Goal: Information Seeking & Learning: Find specific fact

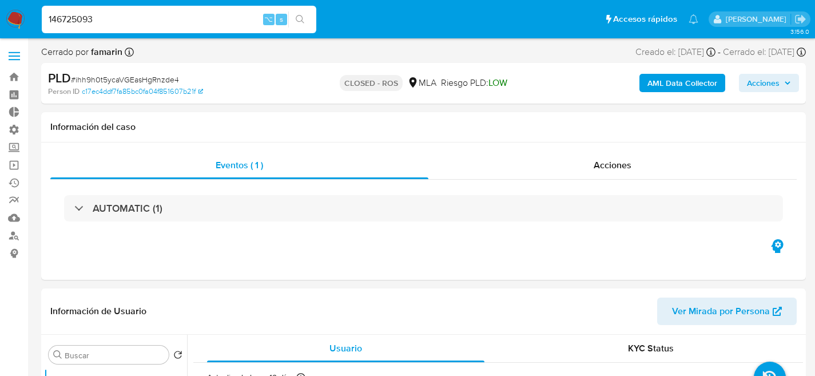
select select "10"
type input "146725093"
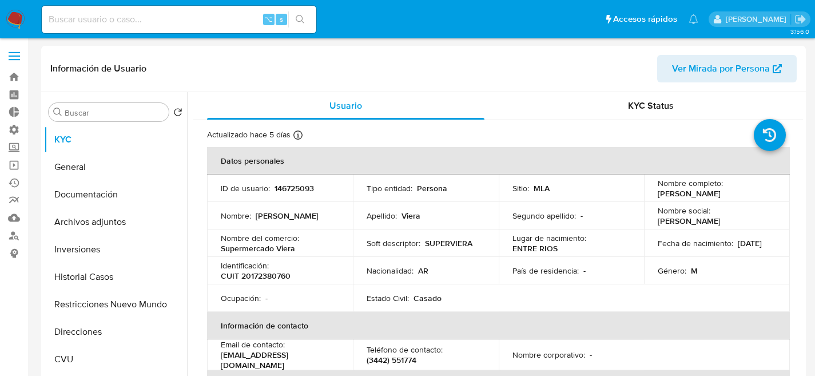
select select "10"
drag, startPoint x: 106, startPoint y: 257, endPoint x: 100, endPoint y: 282, distance: 26.1
click at [106, 257] on button "Inversiones" at bounding box center [115, 249] width 143 height 27
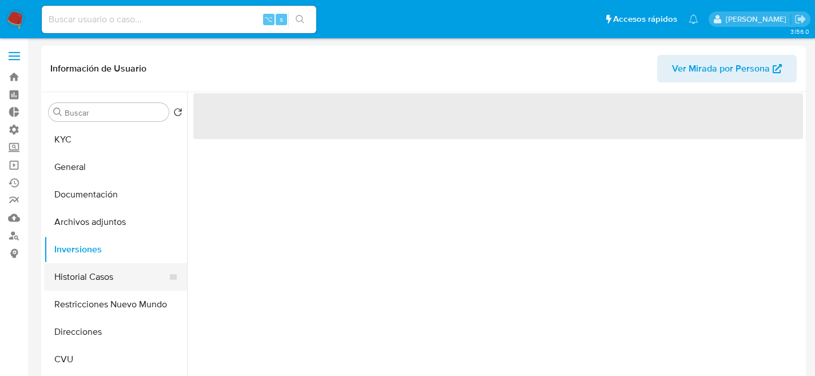
click at [100, 282] on button "Historial Casos" at bounding box center [111, 276] width 134 height 27
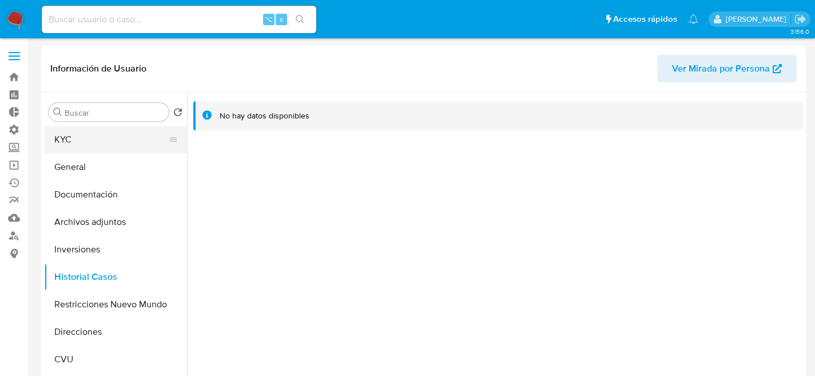
click at [89, 132] on button "KYC" at bounding box center [111, 139] width 134 height 27
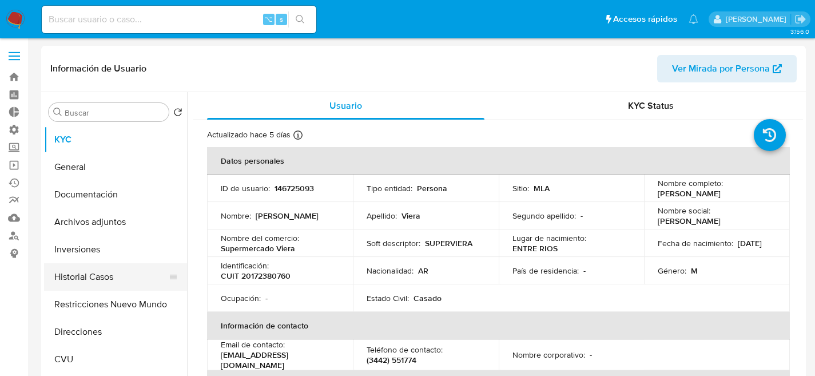
click at [96, 275] on button "Historial Casos" at bounding box center [111, 276] width 134 height 27
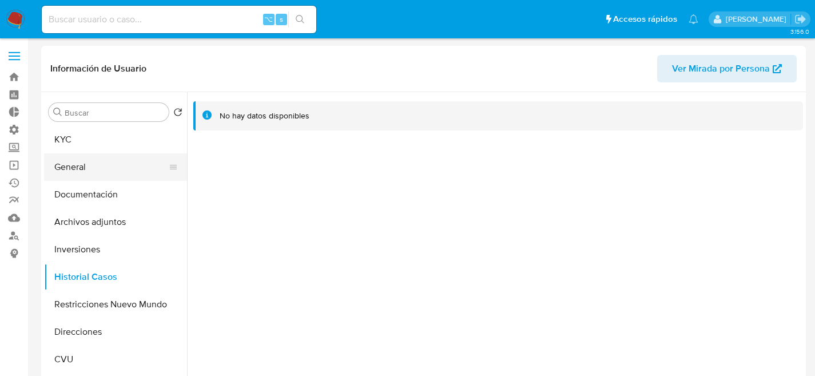
click at [66, 157] on button "General" at bounding box center [111, 166] width 134 height 27
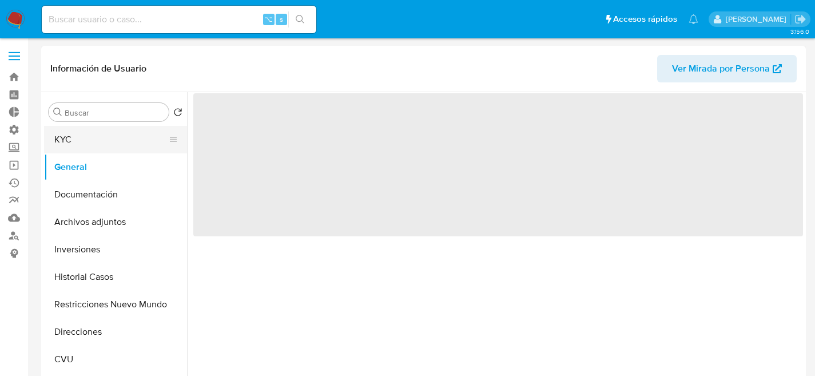
click at [70, 140] on button "KYC" at bounding box center [111, 139] width 134 height 27
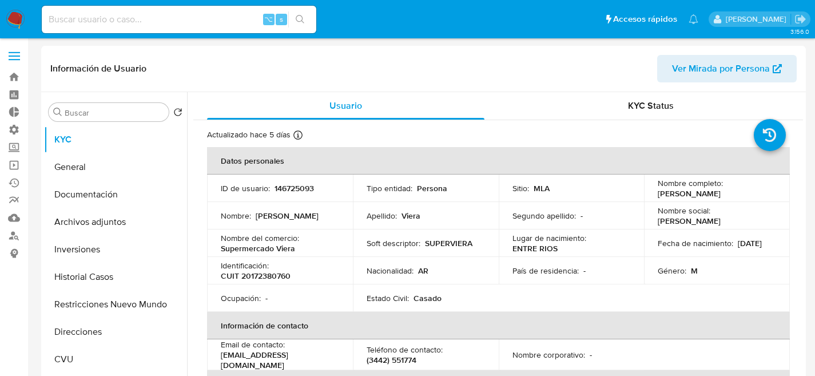
click at [79, 216] on button "Archivos adjuntos" at bounding box center [111, 221] width 134 height 27
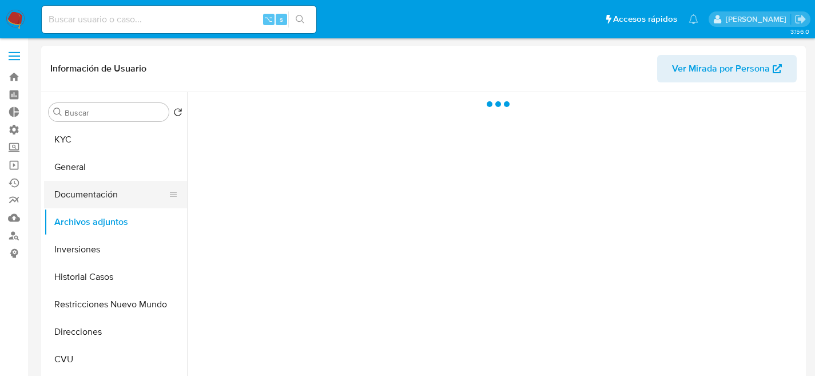
click at [85, 201] on button "Documentación" at bounding box center [111, 194] width 134 height 27
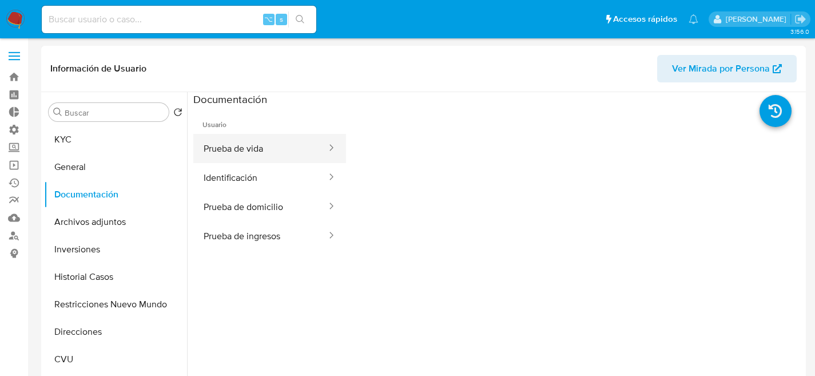
click at [247, 152] on button "Prueba de vida" at bounding box center [260, 148] width 134 height 29
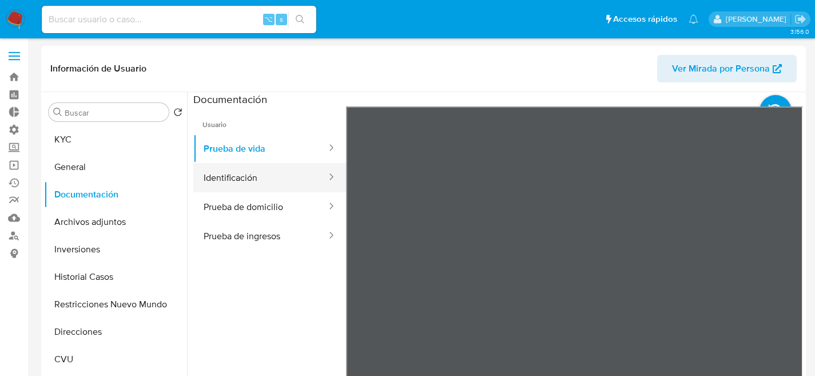
click at [267, 168] on button "Identificación" at bounding box center [260, 177] width 134 height 29
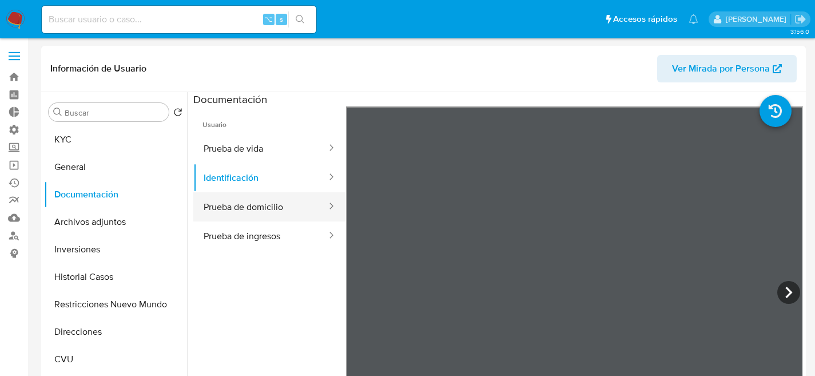
click at [257, 214] on button "Prueba de domicilio" at bounding box center [260, 206] width 134 height 29
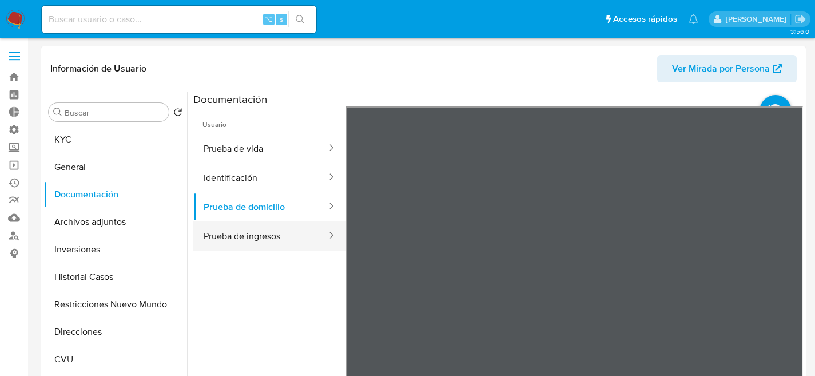
click at [260, 229] on button "Prueba de ingresos" at bounding box center [260, 235] width 134 height 29
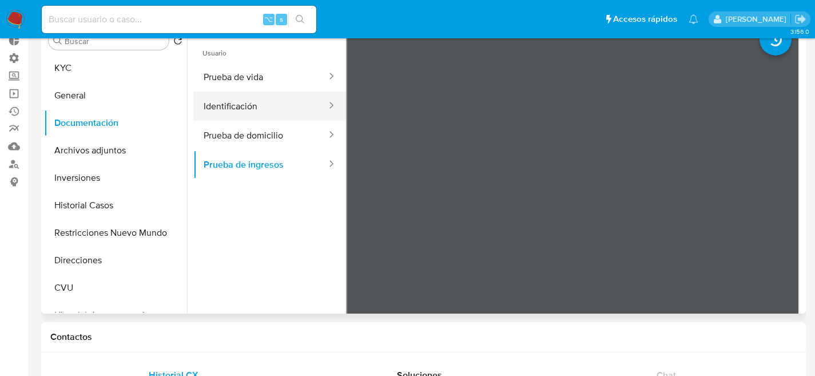
click at [228, 111] on button "Identificación" at bounding box center [260, 106] width 134 height 29
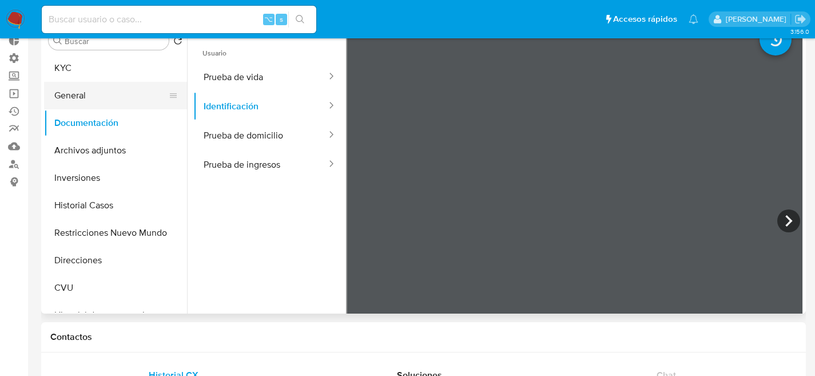
click at [118, 90] on button "General" at bounding box center [111, 95] width 134 height 27
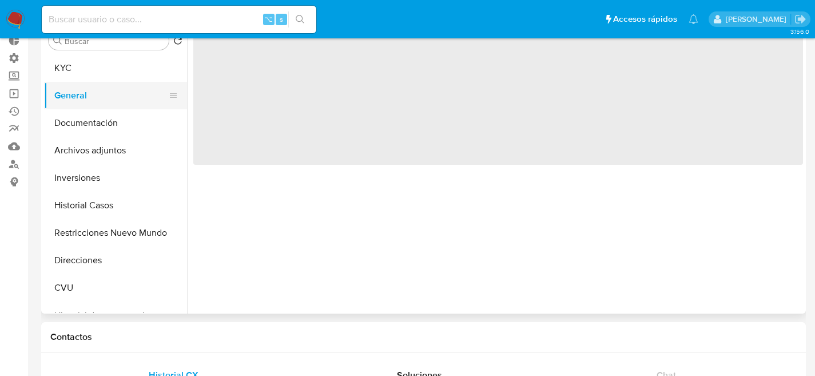
click at [109, 84] on button "General" at bounding box center [111, 95] width 134 height 27
click at [109, 77] on button "KYC" at bounding box center [111, 67] width 134 height 27
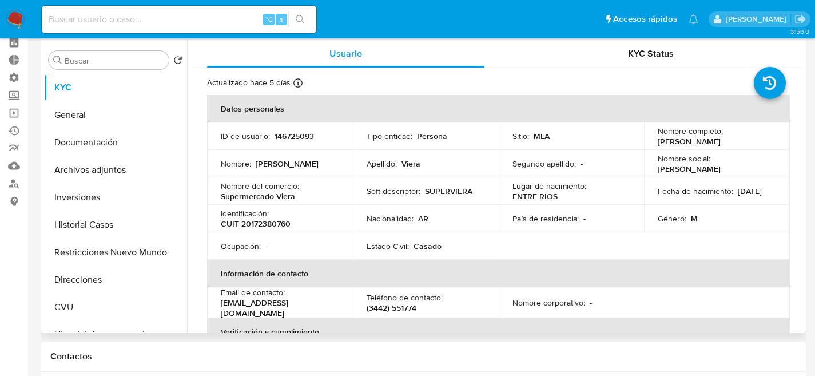
scroll to position [51, 0]
drag, startPoint x: 279, startPoint y: 295, endPoint x: 280, endPoint y: 304, distance: 9.2
click at [279, 295] on p "Email de contacto :" at bounding box center [253, 293] width 64 height 10
click at [281, 305] on p "vierajorgee@gmail.com" at bounding box center [278, 309] width 114 height 21
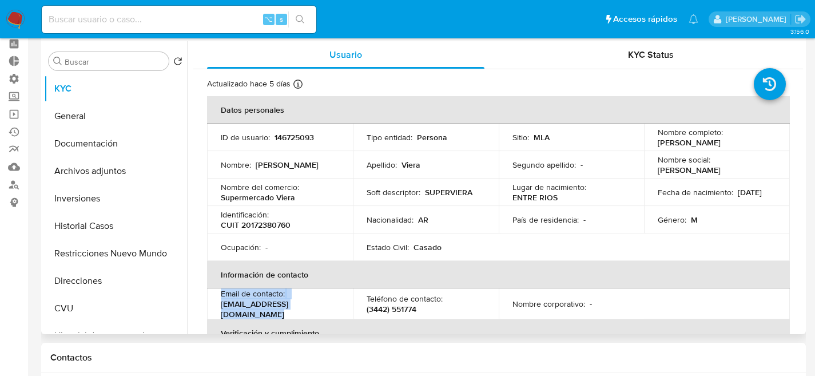
click at [281, 305] on p "vierajorgee@gmail.com" at bounding box center [278, 309] width 114 height 21
copy div "Email de contacto : vierajorgee@gmail.com"
click at [260, 244] on p "Ocupación :" at bounding box center [241, 247] width 40 height 10
click at [265, 319] on th "Verificación y cumplimiento" at bounding box center [498, 332] width 583 height 27
drag, startPoint x: 310, startPoint y: 308, endPoint x: 219, endPoint y: 309, distance: 91.5
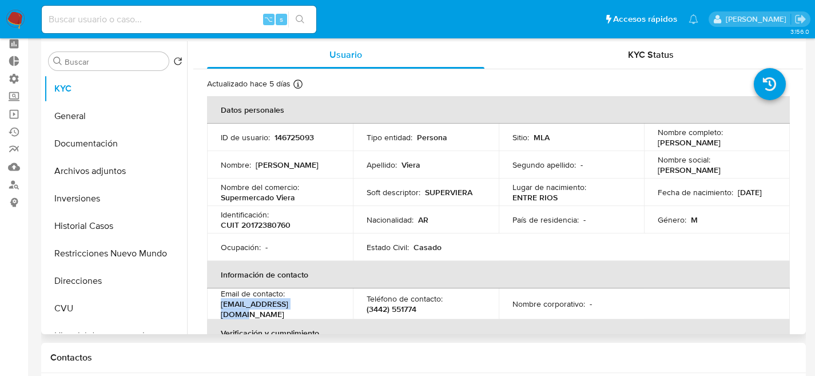
click at [219, 309] on td "Email de contacto : vierajorgee@gmail.com" at bounding box center [280, 303] width 146 height 31
copy p "vierajorgee@gmail.com"
click at [472, 136] on div "Tipo entidad : Persona" at bounding box center [426, 137] width 118 height 10
click at [453, 198] on td "Soft descriptor : SUPERVIERA" at bounding box center [426, 191] width 146 height 27
click at [264, 220] on p "CUIT 20172380760" at bounding box center [256, 225] width 70 height 10
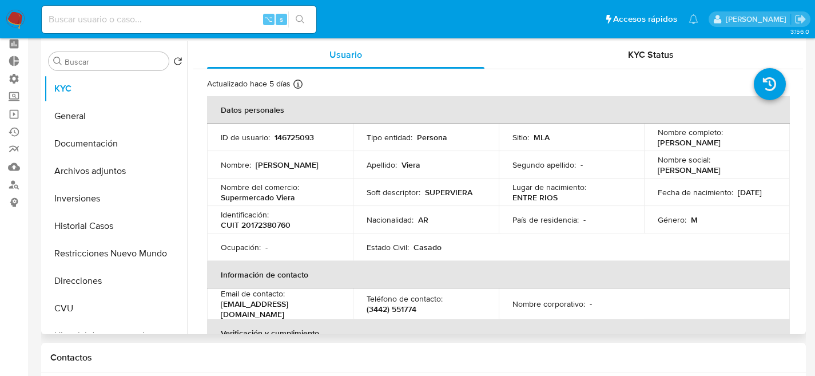
click at [264, 220] on p "CUIT 20172380760" at bounding box center [256, 225] width 70 height 10
copy p "20172380760"
click at [99, 273] on button "Direcciones" at bounding box center [111, 280] width 134 height 27
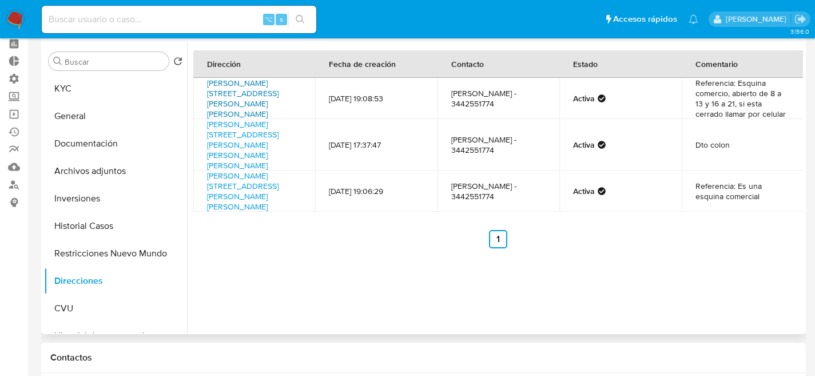
drag, startPoint x: 276, startPoint y: 105, endPoint x: 208, endPoint y: 86, distance: 70.5
click at [208, 86] on td "Sarmiento 2195, San José, Entre Ríos, 3283, Argentina 2195" at bounding box center [254, 98] width 122 height 41
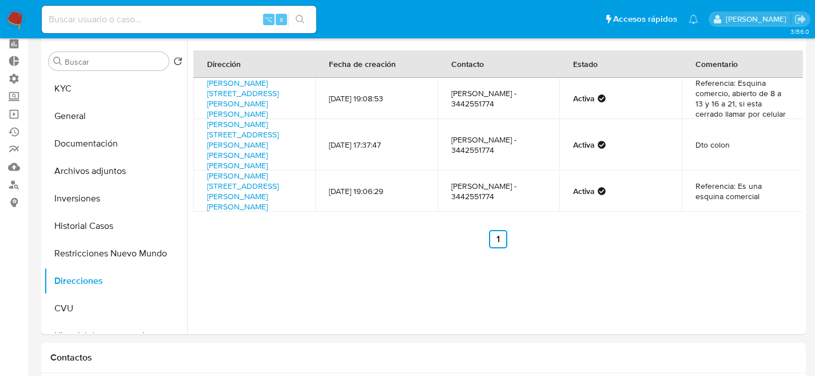
copy link "Sarmiento 2195, San José, Entre Ríos, 3283, Argentina 2195"
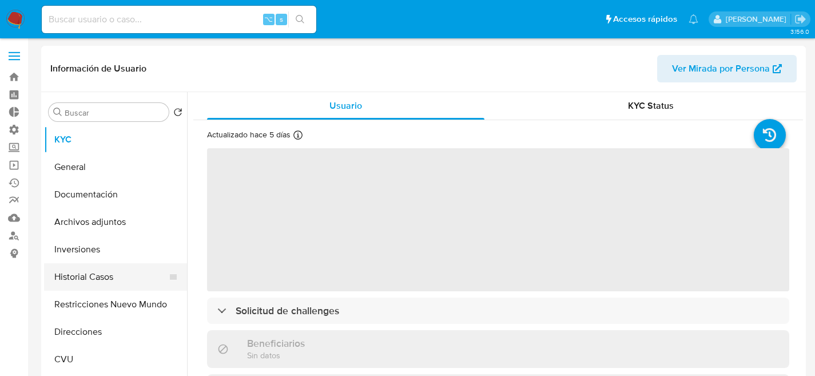
select select "10"
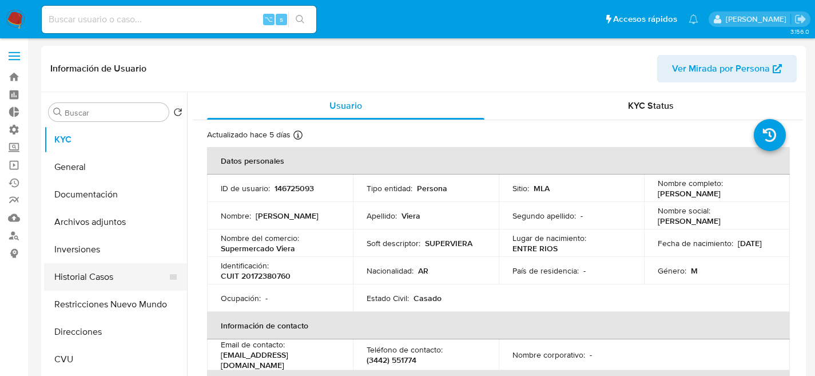
click at [82, 277] on button "Historial Casos" at bounding box center [111, 276] width 134 height 27
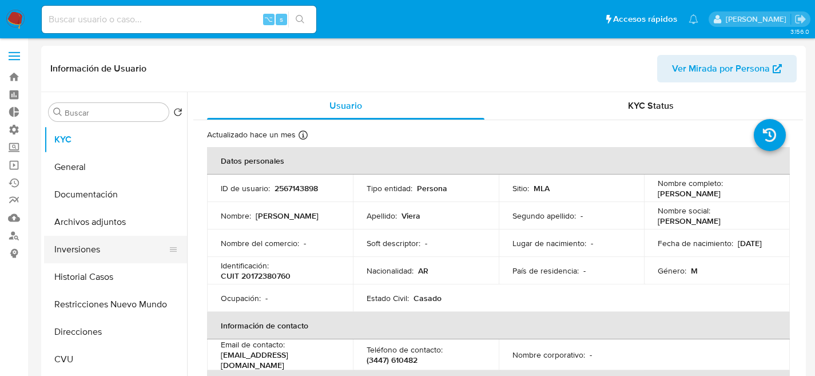
click at [110, 260] on button "Inversiones" at bounding box center [111, 249] width 134 height 27
select select "10"
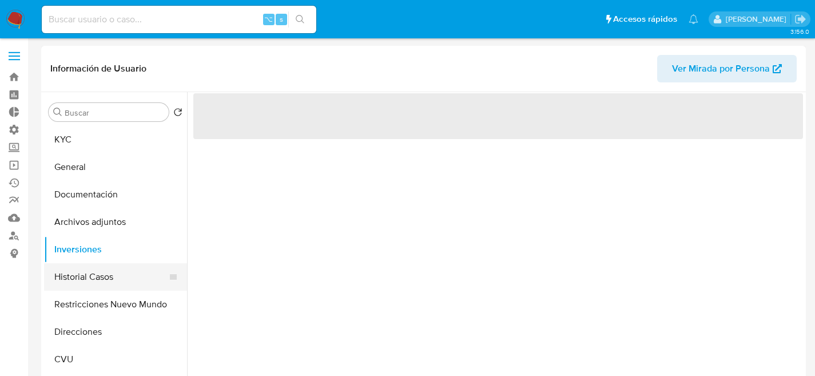
click at [108, 274] on button "Historial Casos" at bounding box center [111, 276] width 134 height 27
